Goal: Book appointment/travel/reservation

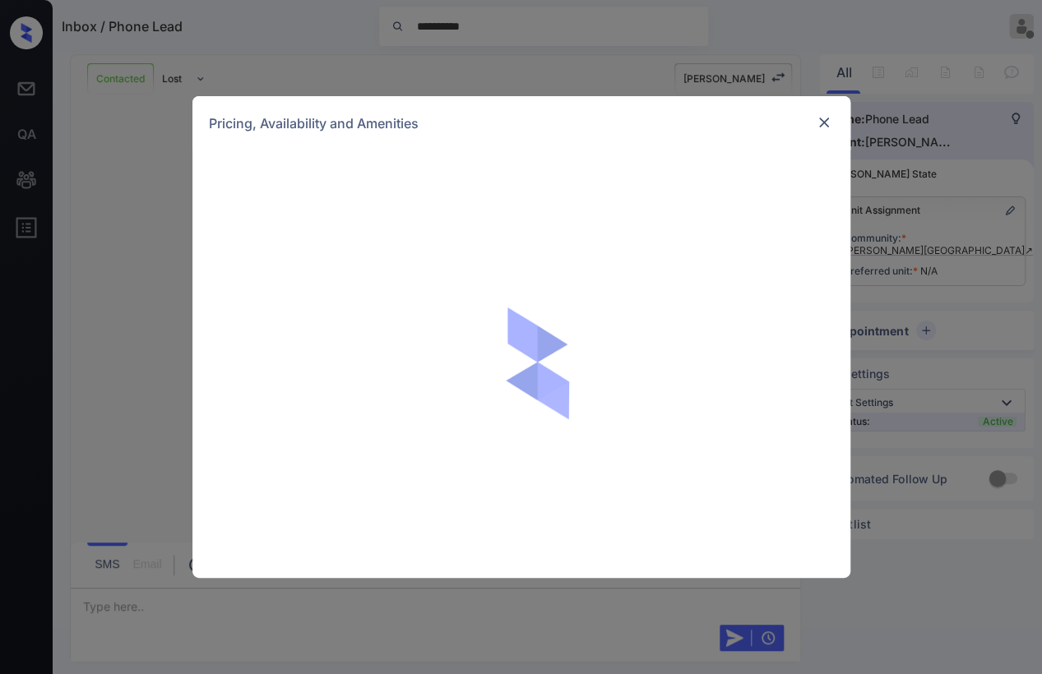
scroll to position [719, 0]
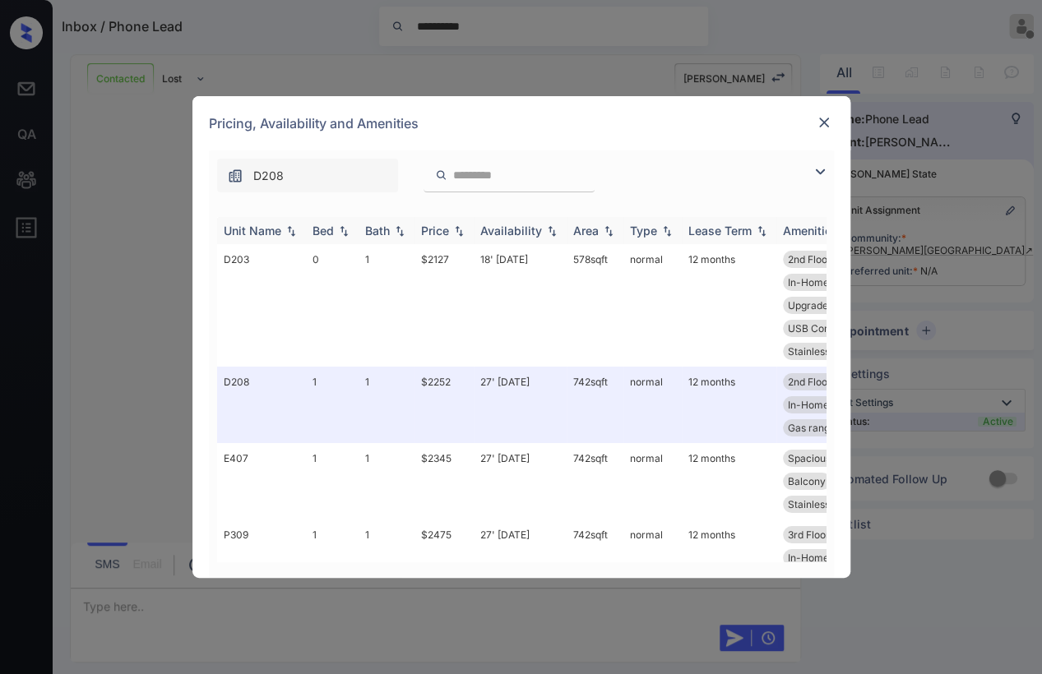
click at [330, 238] on th "Bed" at bounding box center [332, 230] width 53 height 27
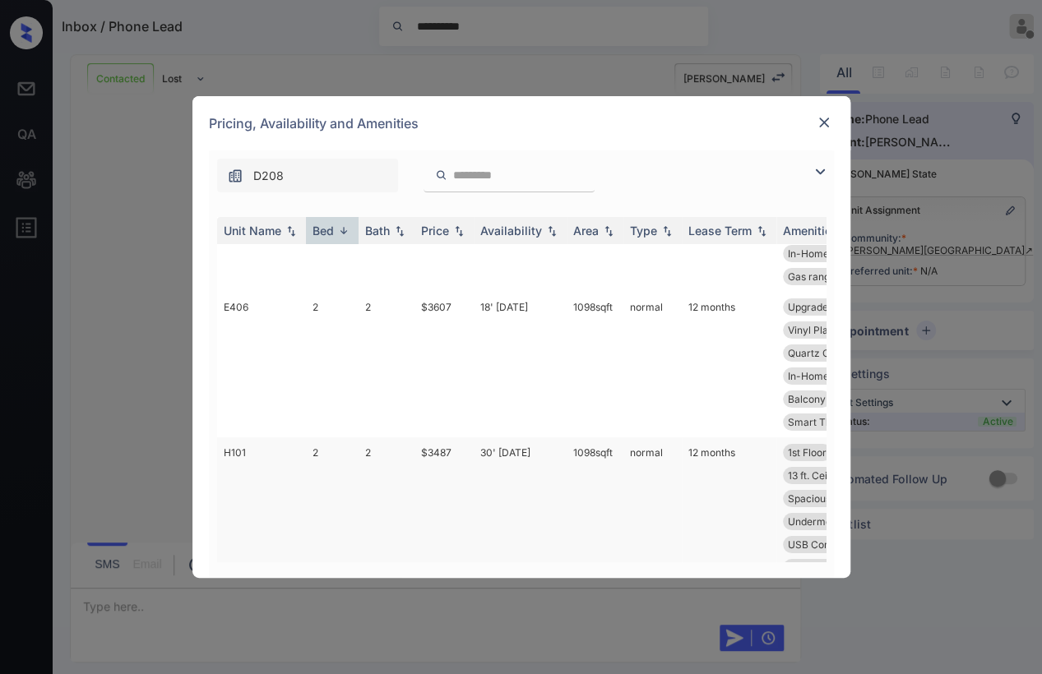
scroll to position [0, 0]
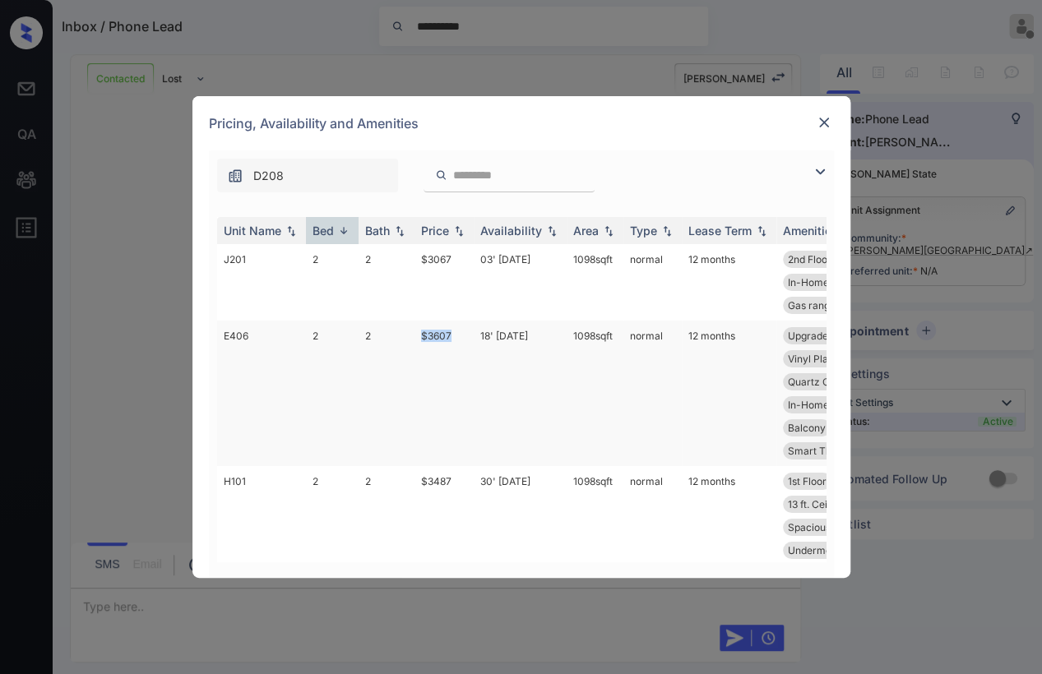
drag, startPoint x: 409, startPoint y: 335, endPoint x: 456, endPoint y: 335, distance: 47.7
click at [456, 335] on tr "E406 2 2 $3607 18' [DATE] sqft normal 12 months Upgrades: 2x2 Vinyl [PERSON_NAM…" at bounding box center [646, 394] width 859 height 146
click at [423, 337] on td "$3607" at bounding box center [443, 394] width 59 height 146
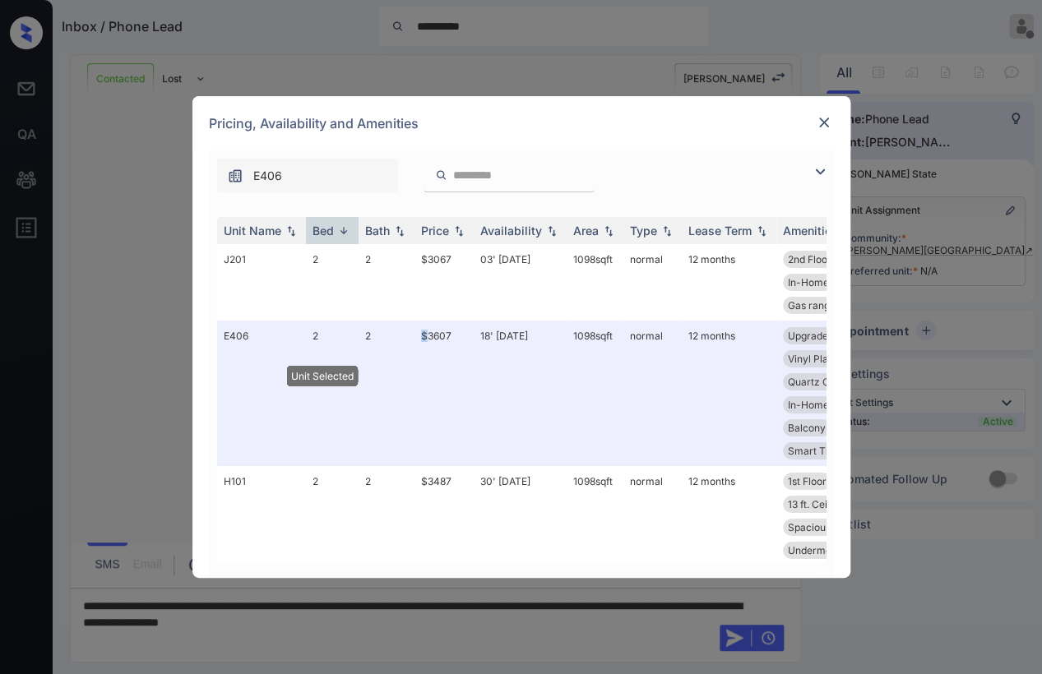
click at [98, 287] on div "**********" at bounding box center [521, 337] width 1042 height 674
click at [827, 127] on img at bounding box center [823, 122] width 16 height 16
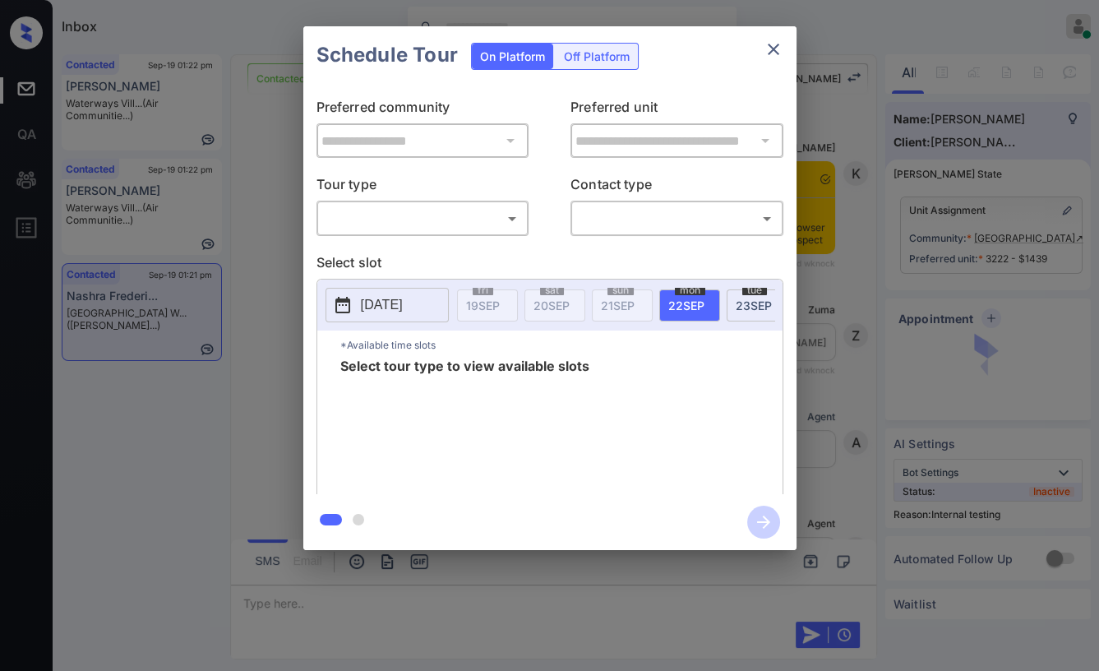
scroll to position [5209, 0]
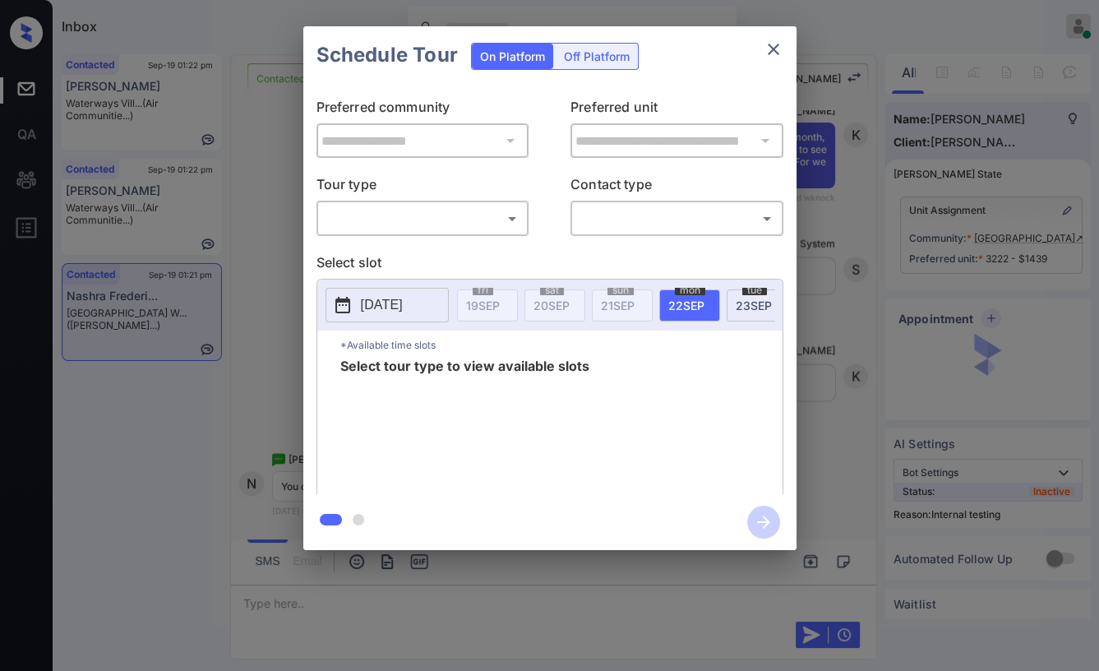
click at [413, 215] on body "Inbox Danielle Dela Cruz Online Set yourself offline Set yourself on break Prof…" at bounding box center [549, 335] width 1099 height 671
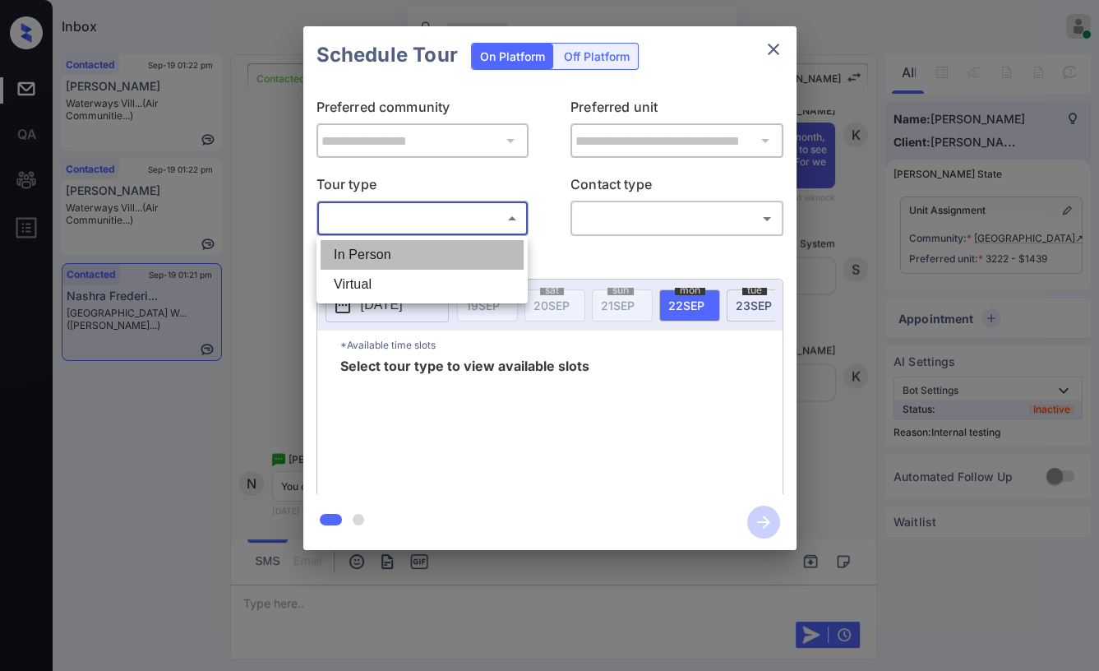
click at [372, 244] on li "In Person" at bounding box center [422, 255] width 203 height 30
type input "********"
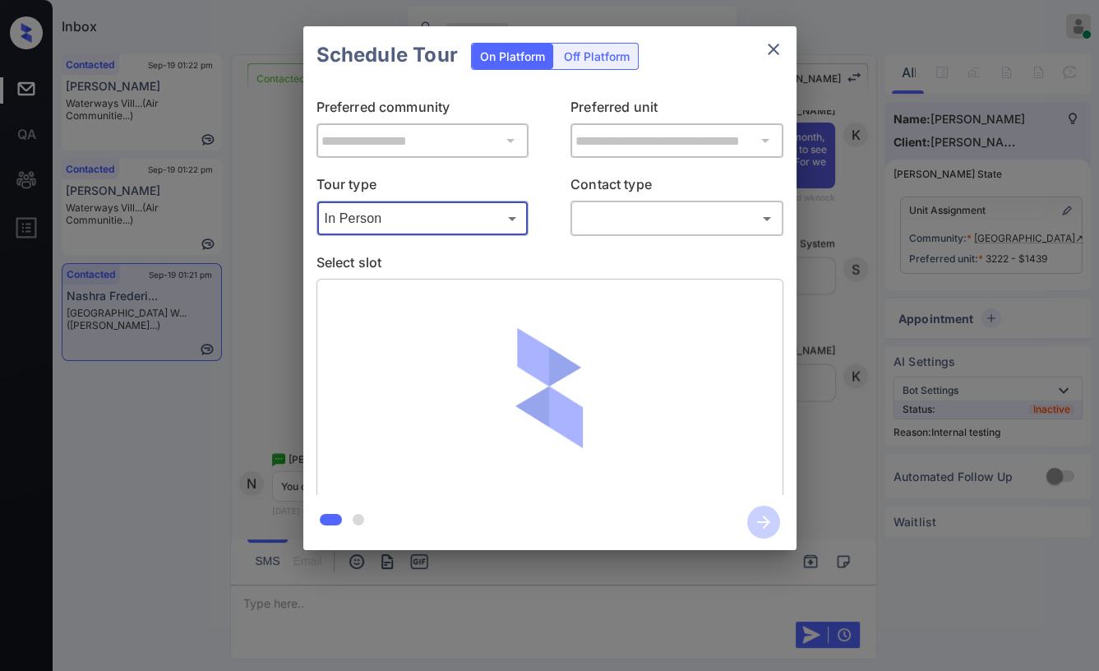
click at [270, 218] on div "**********" at bounding box center [549, 288] width 1099 height 576
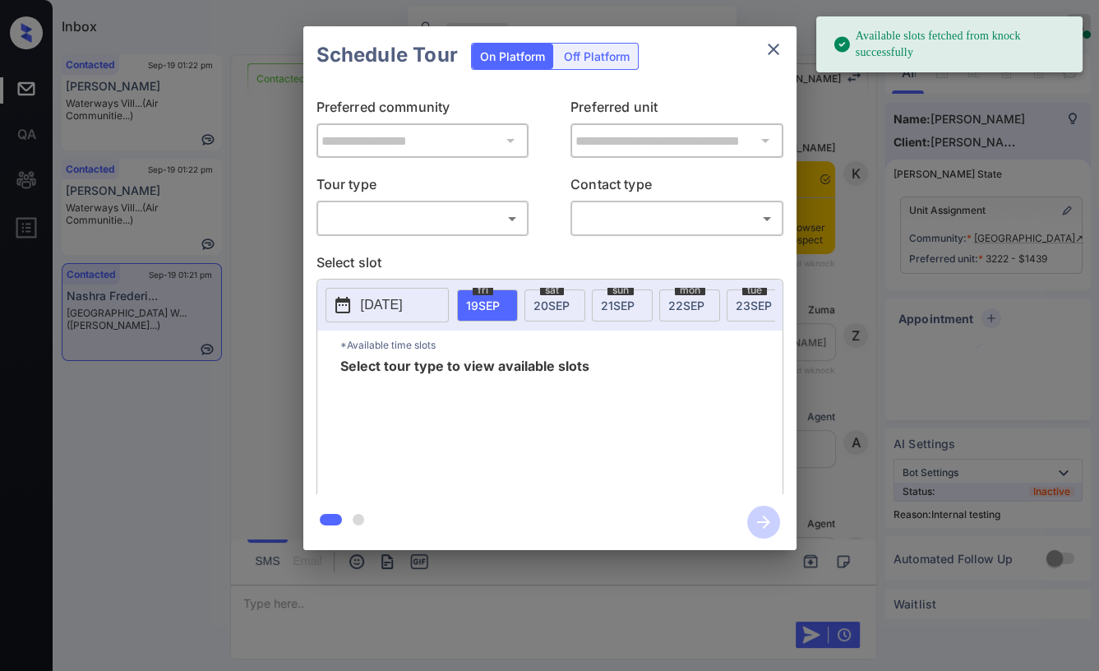
scroll to position [5209, 0]
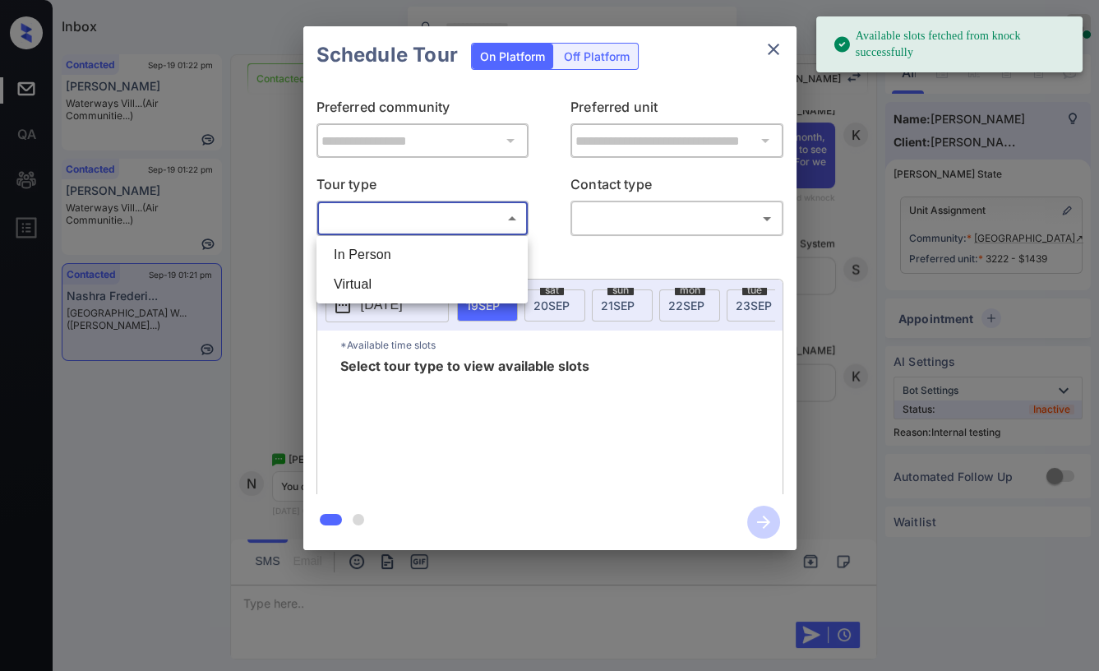
click at [358, 228] on body "Available slots fetched from knock successfully Inbox Danielle Dela Cruz Online…" at bounding box center [549, 335] width 1099 height 671
click at [358, 256] on li "In Person" at bounding box center [422, 255] width 203 height 30
type input "********"
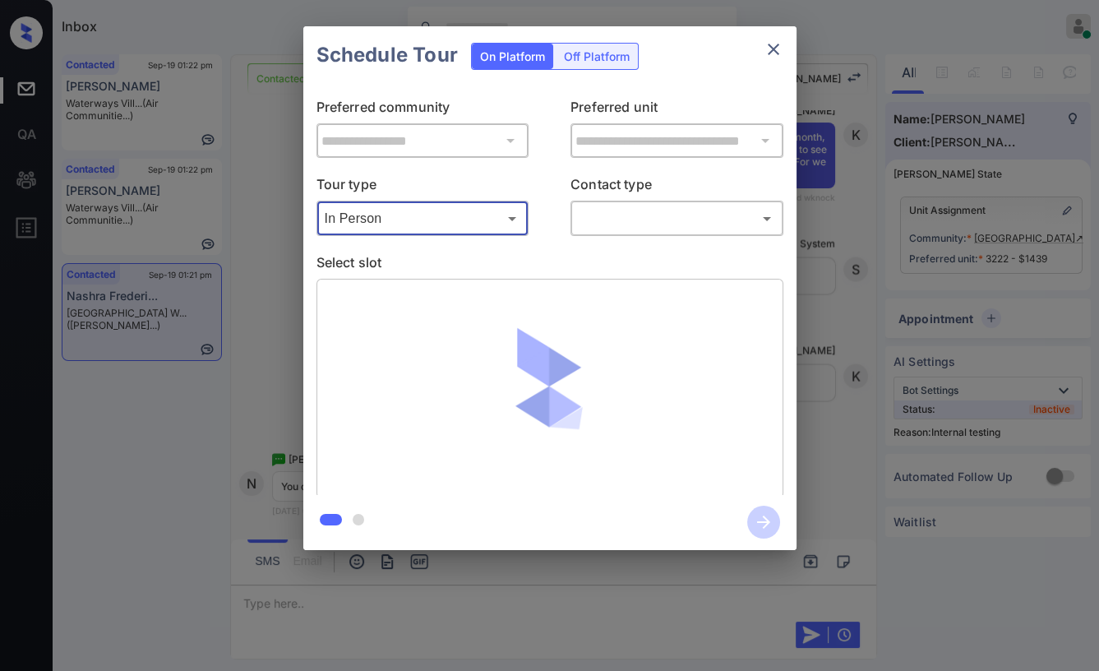
click at [624, 220] on body "Inbox Danielle Dela Cruz Online Set yourself offline Set yourself on break Prof…" at bounding box center [549, 335] width 1099 height 671
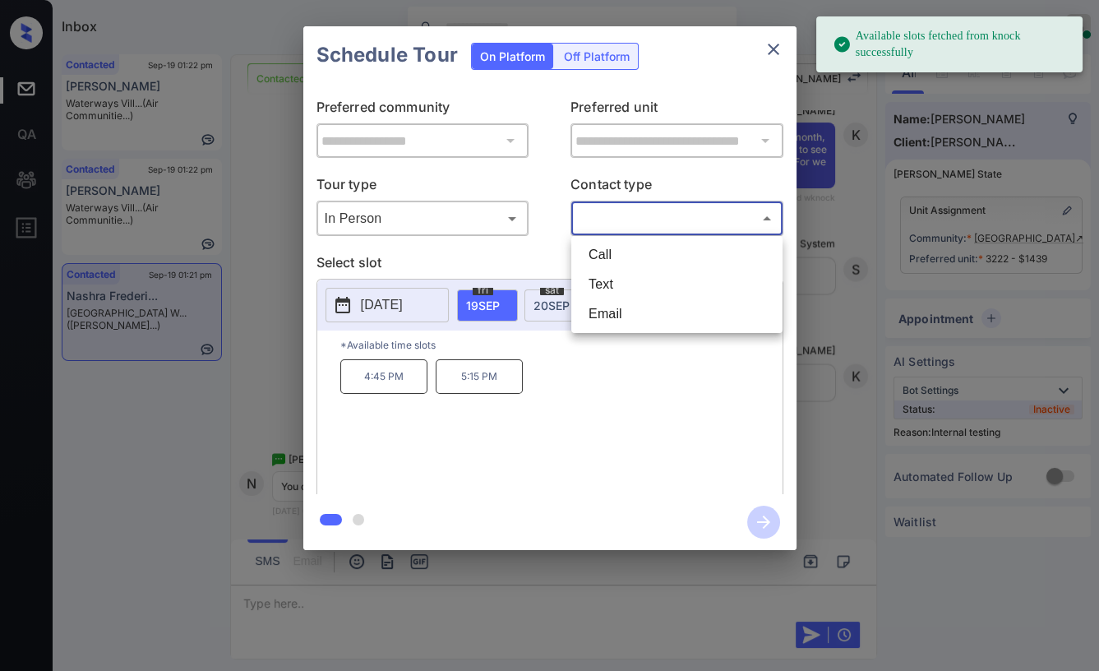
click at [599, 279] on li "Text" at bounding box center [676, 285] width 203 height 30
type input "****"
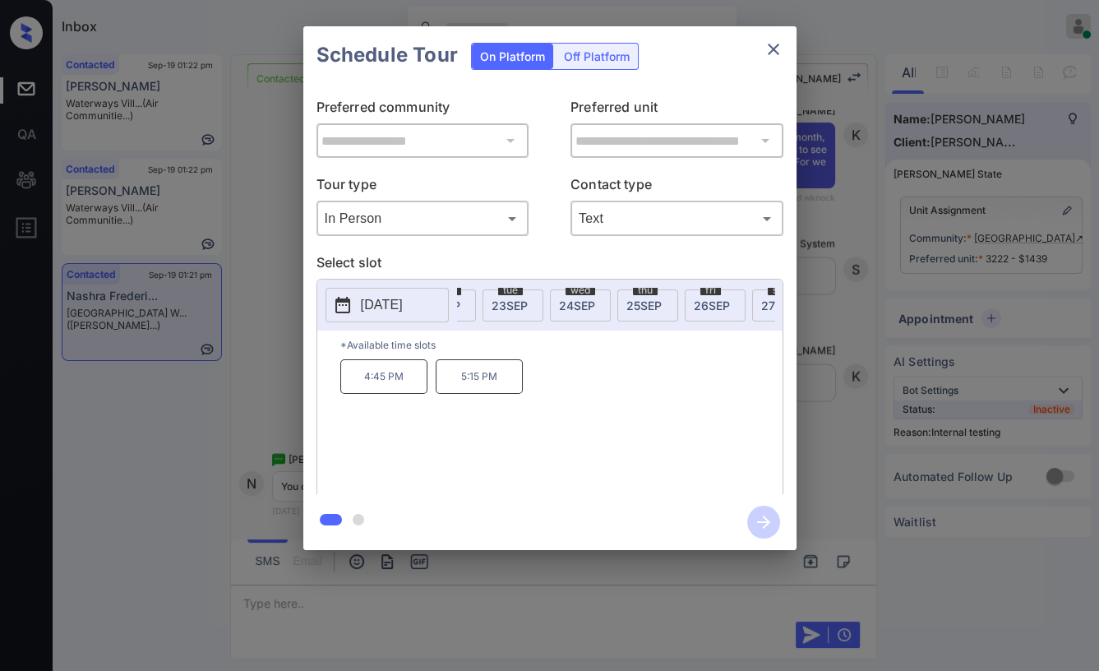
scroll to position [0, 256]
click at [684, 293] on div "fri 26 SEP" at bounding box center [703, 305] width 61 height 32
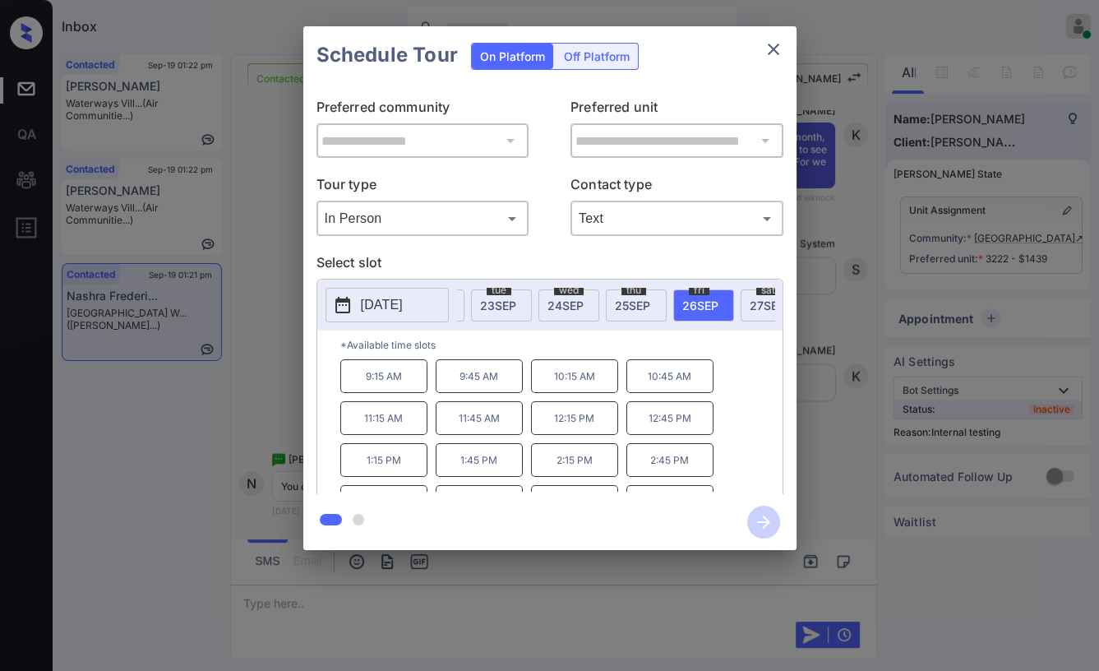
click at [405, 422] on p "11:15 AM" at bounding box center [383, 418] width 87 height 34
click at [753, 521] on icon "button" at bounding box center [763, 522] width 33 height 33
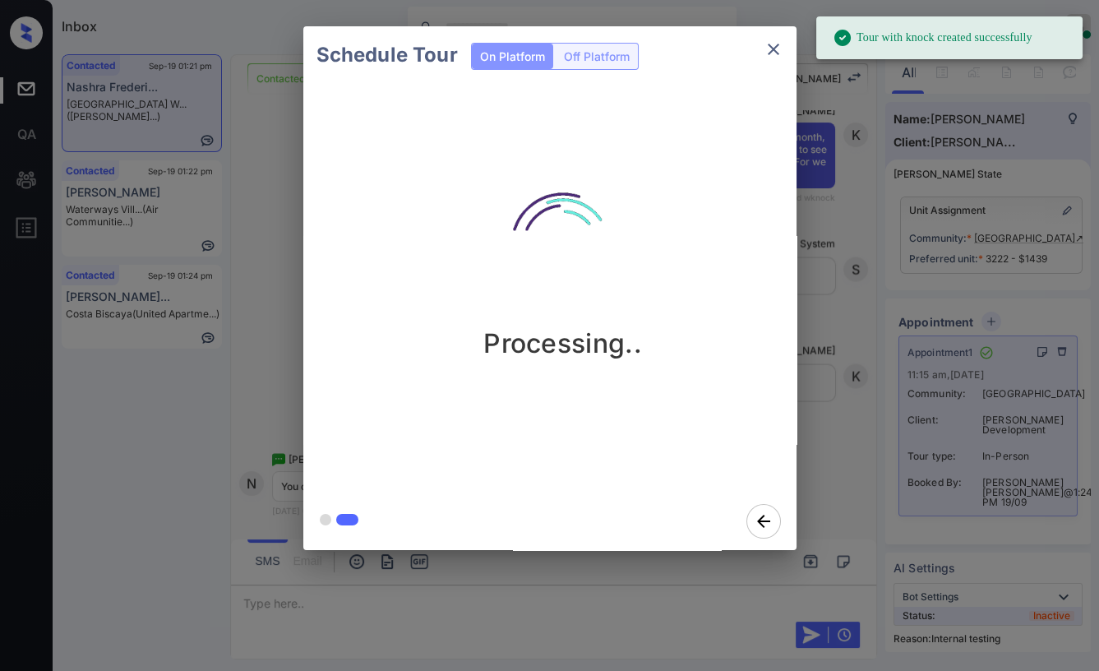
click at [252, 245] on div "Schedule Tour On Platform Off Platform Processing.." at bounding box center [549, 288] width 1099 height 576
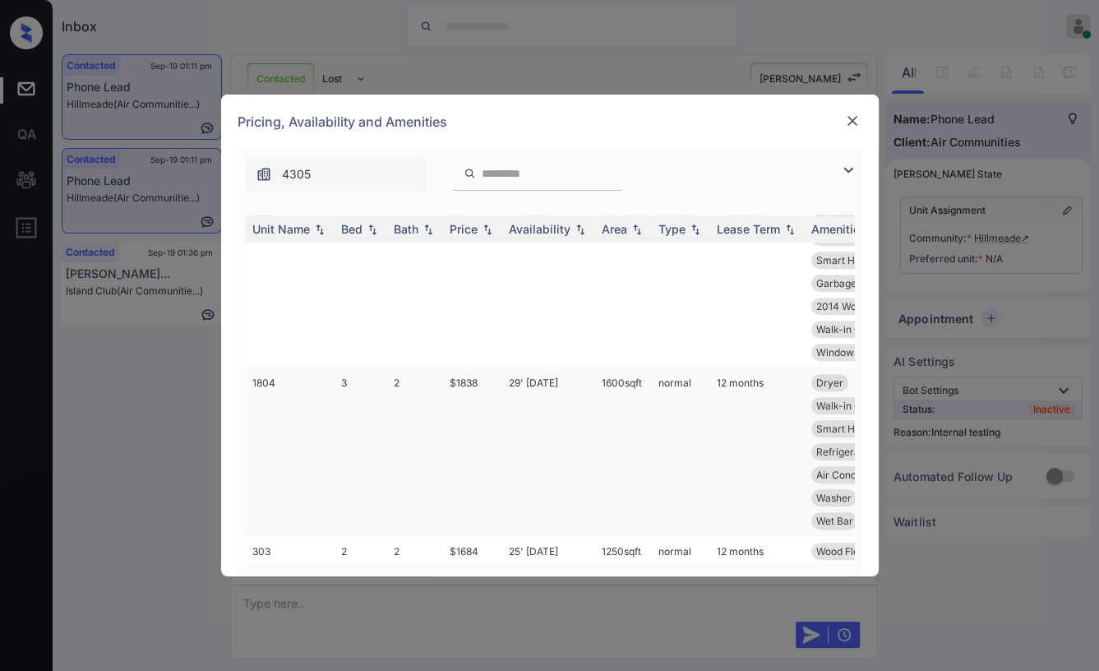
scroll to position [1490, 0]
drag, startPoint x: 439, startPoint y: 432, endPoint x: 487, endPoint y: 432, distance: 48.5
click at [487, 432] on tr "1804 3 2 $1838 29' Aug 25 1600 sqft normal 12 months Dryer 2014 Wood Floor... M…" at bounding box center [675, 453] width 859 height 169
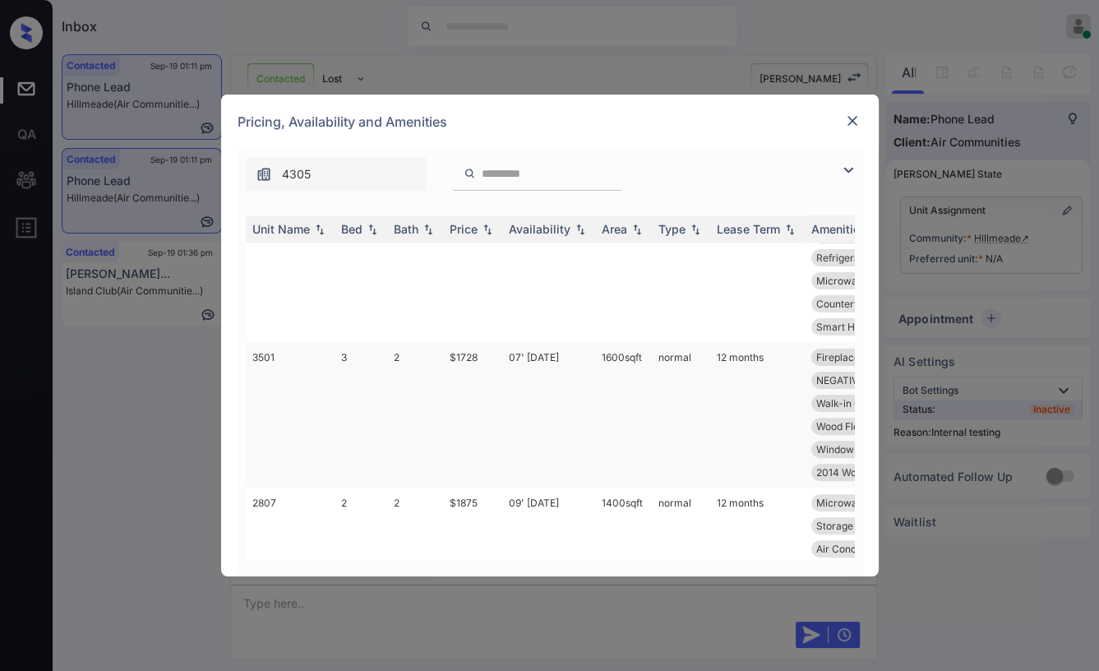
scroll to position [1033, 0]
drag, startPoint x: 447, startPoint y: 404, endPoint x: 501, endPoint y: 389, distance: 56.5
click at [483, 403] on td "$1728" at bounding box center [472, 417] width 59 height 146
copy td "$1728"
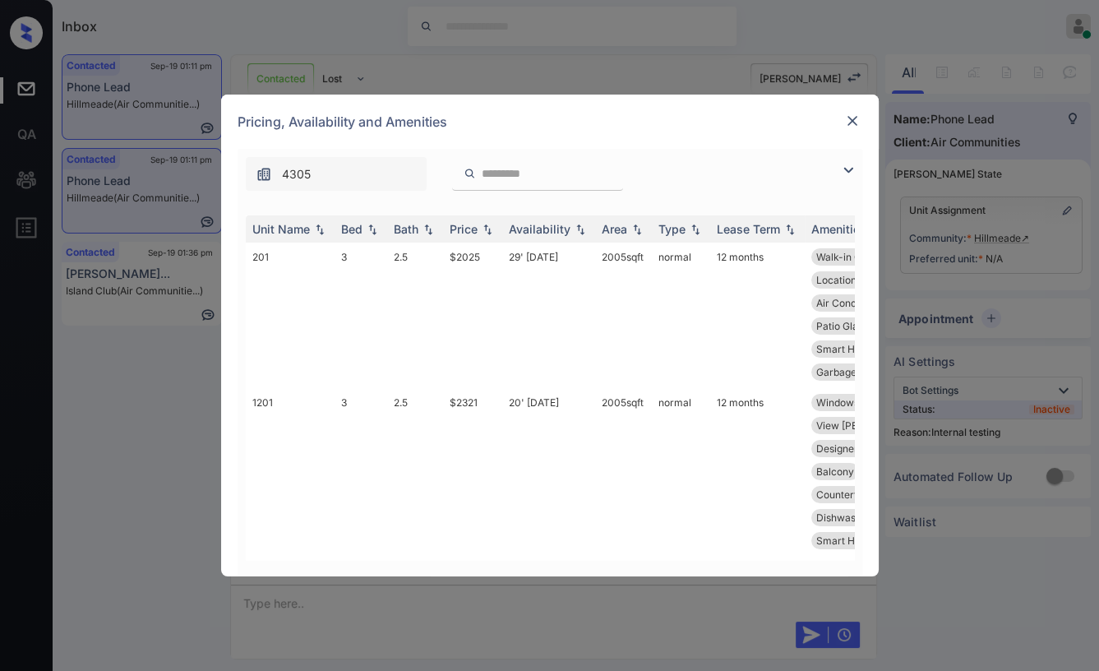
scroll to position [0, 0]
click at [342, 227] on div "Bed" at bounding box center [351, 229] width 21 height 14
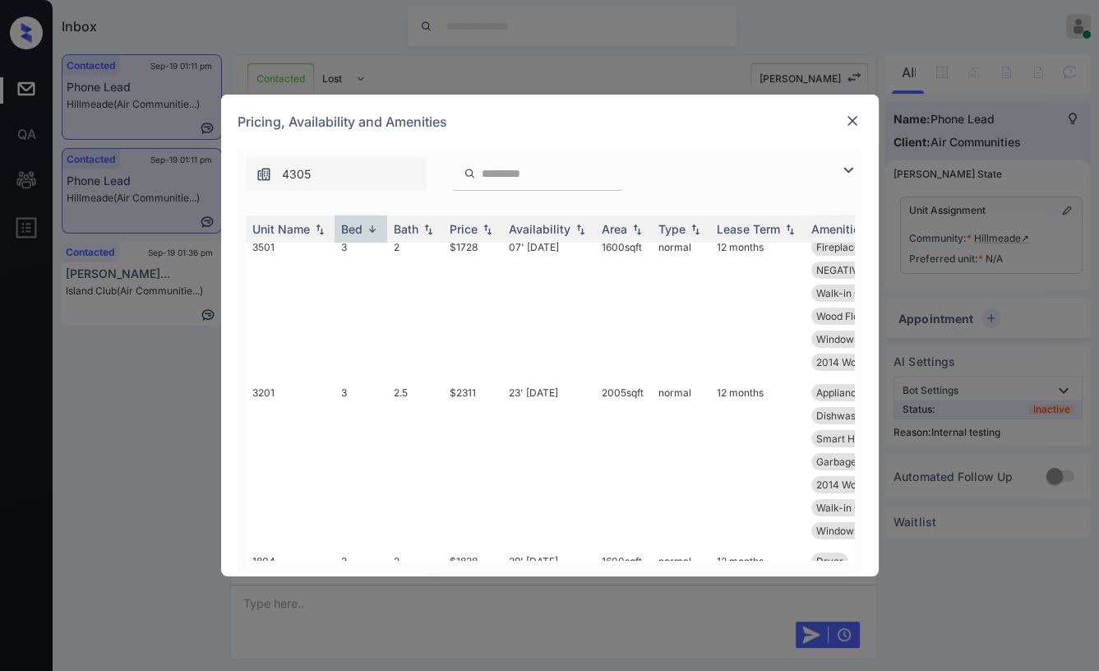
scroll to position [547, 0]
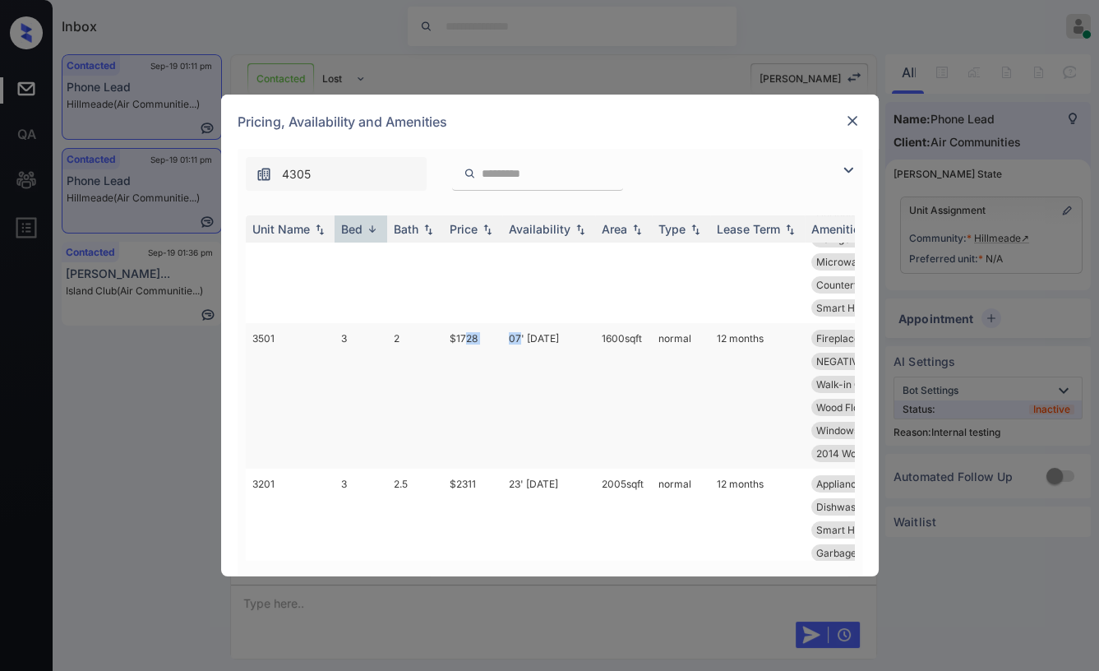
drag, startPoint x: 464, startPoint y: 376, endPoint x: 522, endPoint y: 373, distance: 57.6
click at [522, 373] on tr "3501 3 2 $1728 07' Nov 25 1600 sqft normal 12 months Fireplace Dryer Garbage di…" at bounding box center [675, 396] width 859 height 146
click at [501, 383] on tr "3501 3 2 $1728 07' Nov 25 1600 sqft normal 12 months Fireplace Dryer Garbage di…" at bounding box center [675, 396] width 859 height 146
copy td "$1728"
click at [848, 122] on img at bounding box center [852, 121] width 16 height 16
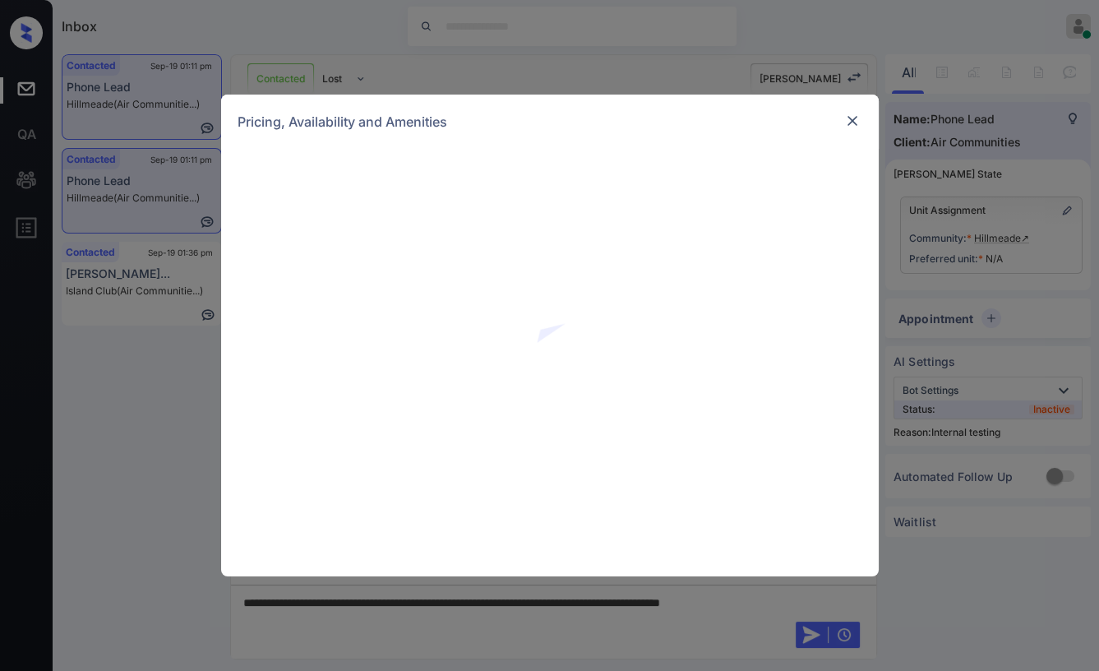
scroll to position [1376, 0]
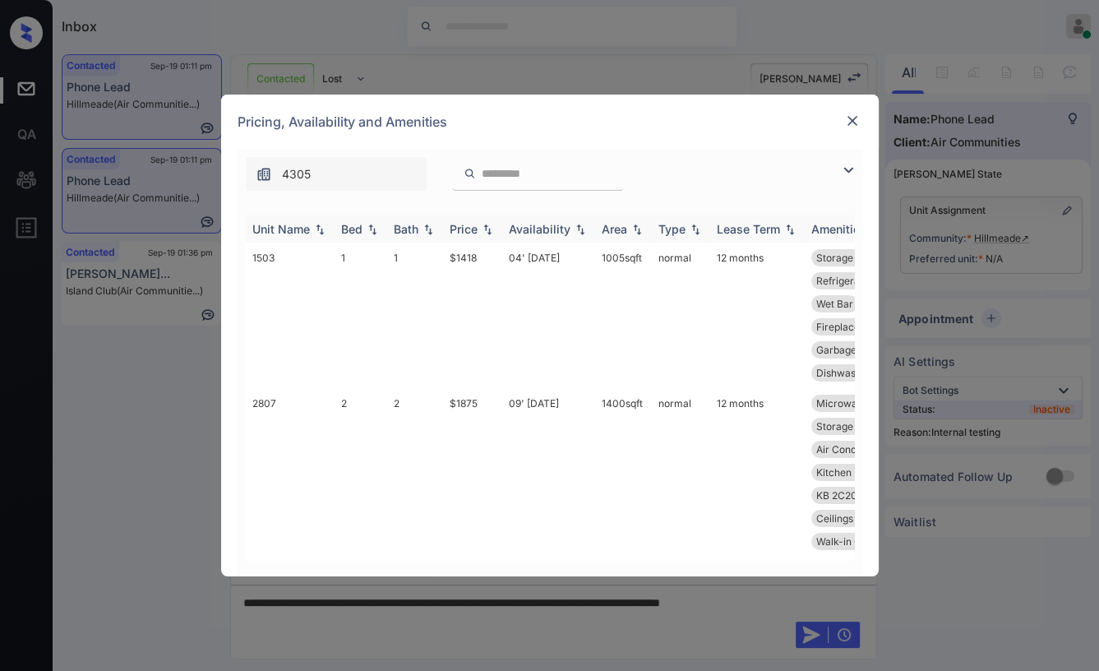
click at [395, 223] on div "Bath" at bounding box center [406, 229] width 25 height 14
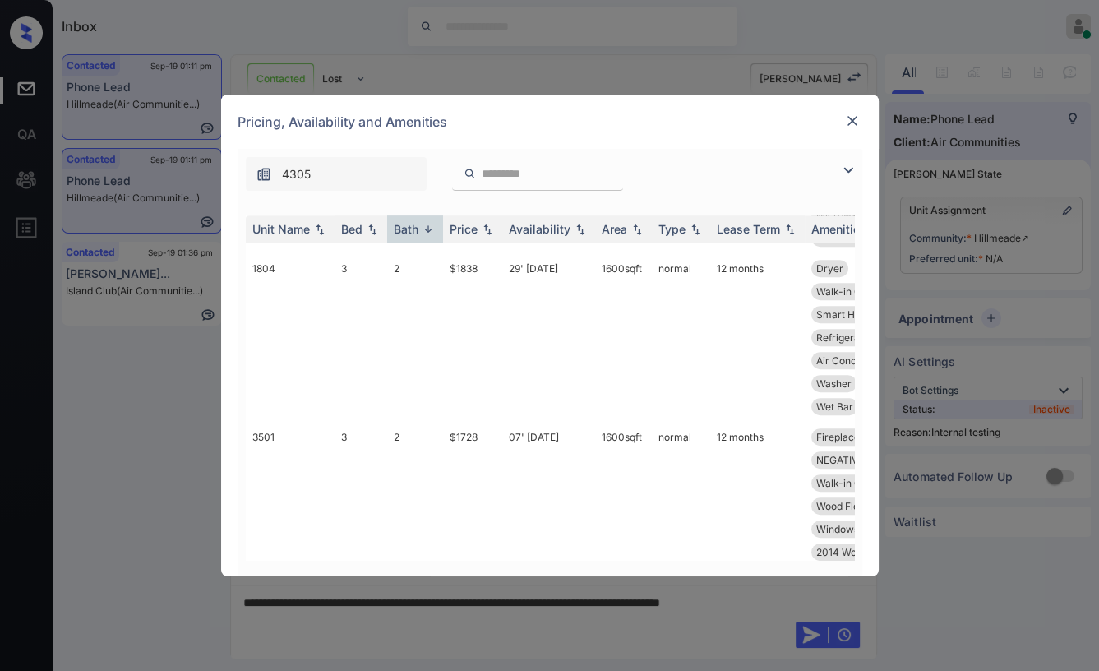
scroll to position [1461, 0]
click at [848, 118] on img at bounding box center [852, 121] width 16 height 16
